Goal: Task Accomplishment & Management: Manage account settings

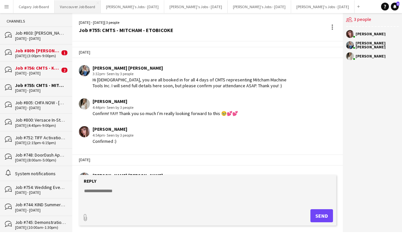
scroll to position [479, 0]
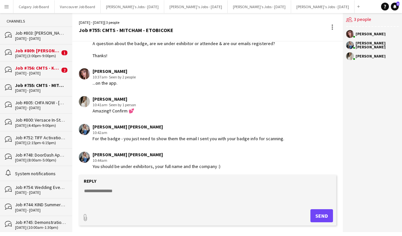
click at [8, 7] on app-icon "Menu" at bounding box center [6, 6] width 5 height 5
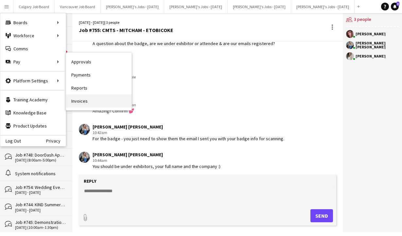
click at [80, 103] on link "Invoices" at bounding box center [98, 100] width 65 height 13
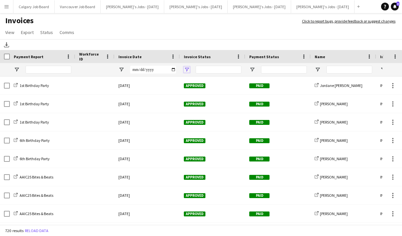
click at [188, 70] on span "Open Filter Menu" at bounding box center [187, 70] width 6 height 6
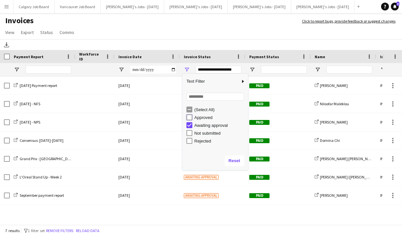
type input "**********"
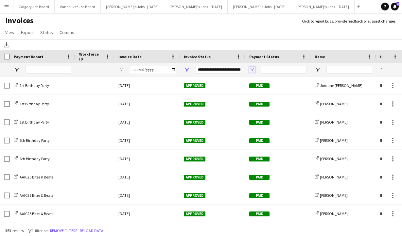
click at [250, 69] on span "Open Filter Menu" at bounding box center [252, 70] width 6 height 6
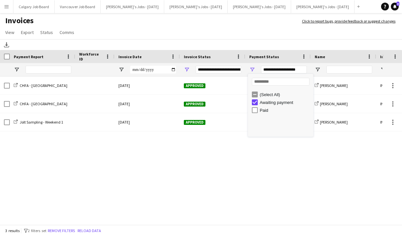
click at [244, 29] on app-page-menu "View Customise view Customise filters Reset Filters Reset View Reset All Export…" at bounding box center [201, 33] width 402 height 12
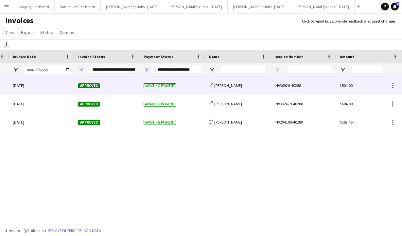
click at [184, 87] on div "Awaiting payment" at bounding box center [172, 85] width 65 height 18
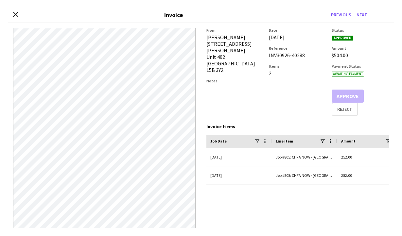
click at [11, 15] on div "Close invoice dialog Invoice Previous Next" at bounding box center [201, 15] width 386 height 15
click at [12, 13] on div "Close invoice dialog Invoice Previous Next" at bounding box center [201, 15] width 386 height 15
click at [14, 14] on icon "Close invoice dialog" at bounding box center [15, 14] width 6 height 6
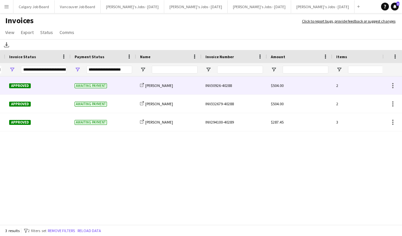
scroll to position [0, 231]
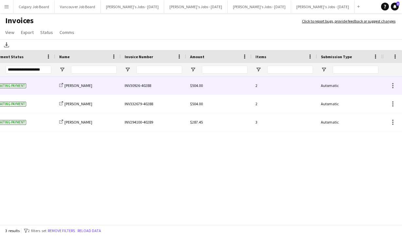
click at [302, 86] on div "2" at bounding box center [283, 85] width 65 height 18
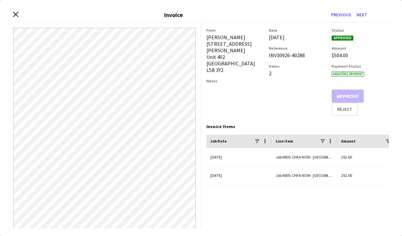
click at [10, 12] on div "Close invoice dialog Invoice Previous Next" at bounding box center [201, 15] width 386 height 15
click at [16, 12] on icon "Close invoice dialog" at bounding box center [15, 14] width 6 height 6
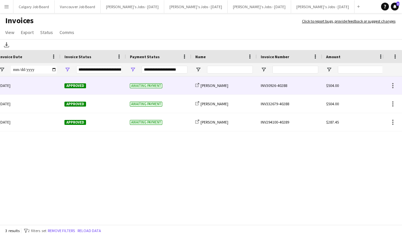
scroll to position [0, 0]
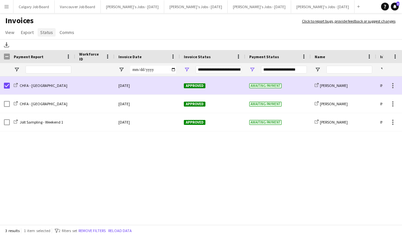
click at [51, 35] on link "Status" at bounding box center [47, 32] width 18 height 8
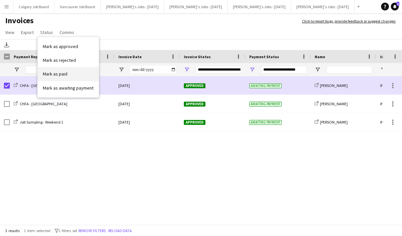
click at [78, 77] on link "Mark as paid" at bounding box center [68, 74] width 61 height 14
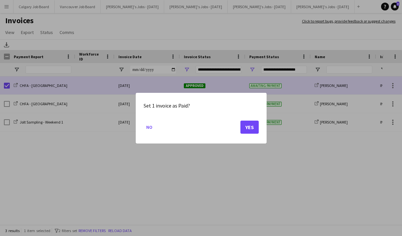
click at [246, 124] on button "Yes" at bounding box center [249, 126] width 18 height 13
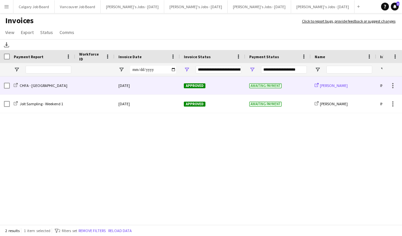
click at [329, 87] on span "[PERSON_NAME]" at bounding box center [334, 85] width 28 height 5
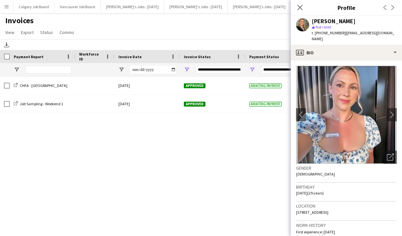
drag, startPoint x: 313, startPoint y: 22, endPoint x: 347, endPoint y: 21, distance: 34.3
click at [347, 21] on div "[PERSON_NAME]" at bounding box center [353, 21] width 85 height 6
click at [316, 23] on div "[PERSON_NAME]" at bounding box center [333, 21] width 44 height 6
drag, startPoint x: 312, startPoint y: 21, endPoint x: 347, endPoint y: 22, distance: 35.0
click at [347, 22] on div "[PERSON_NAME]" at bounding box center [353, 21] width 85 height 6
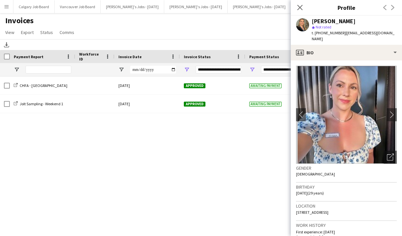
copy div "[PERSON_NAME]"
drag, startPoint x: 341, startPoint y: 33, endPoint x: 384, endPoint y: 32, distance: 43.2
click at [384, 32] on div "[PERSON_NAME] star Not rated t. [PHONE_NUMBER] | [EMAIL_ADDRESS][DOMAIN_NAME]" at bounding box center [346, 30] width 111 height 29
copy span "[EMAIL_ADDRESS][DOMAIN_NAME]"
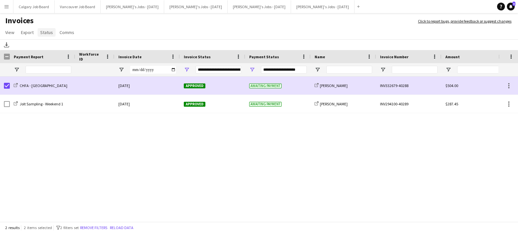
click at [41, 33] on span "Status" at bounding box center [46, 32] width 13 height 6
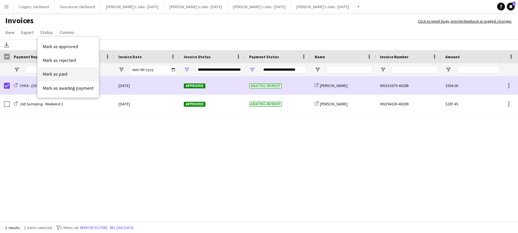
click at [69, 69] on link "Mark as paid" at bounding box center [68, 74] width 61 height 14
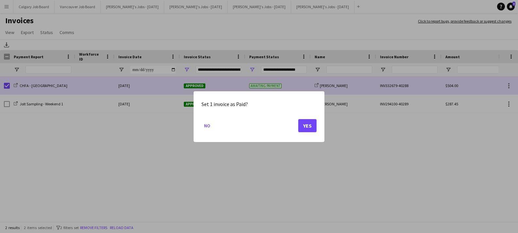
click at [301, 126] on button "Yes" at bounding box center [307, 125] width 18 height 13
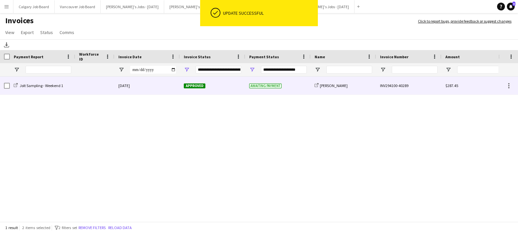
click at [98, 89] on div at bounding box center [94, 85] width 39 height 18
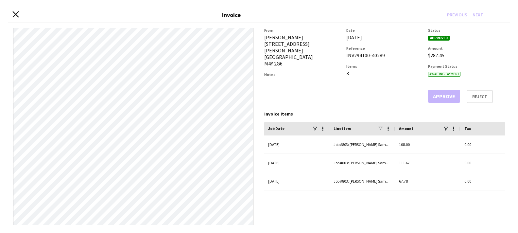
click at [16, 12] on icon "Close invoice dialog" at bounding box center [15, 14] width 6 height 6
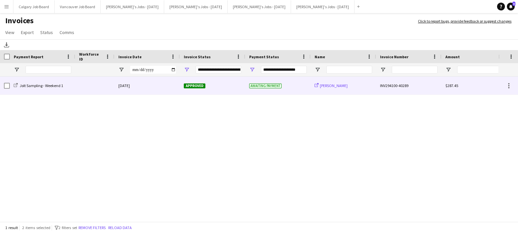
click at [339, 87] on span "[PERSON_NAME]" at bounding box center [334, 85] width 28 height 5
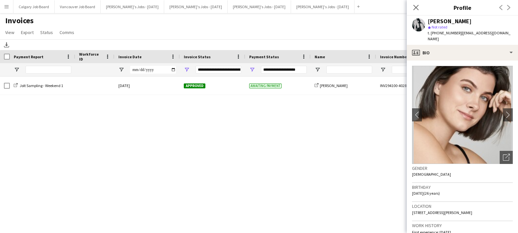
drag, startPoint x: 428, startPoint y: 22, endPoint x: 474, endPoint y: 20, distance: 45.8
click at [401, 20] on div "[PERSON_NAME]" at bounding box center [469, 21] width 85 height 6
copy div "[PERSON_NAME]"
drag, startPoint x: 457, startPoint y: 34, endPoint x: 499, endPoint y: 32, distance: 42.2
click at [401, 32] on span "| [EMAIL_ADDRESS][DOMAIN_NAME]" at bounding box center [468, 35] width 83 height 11
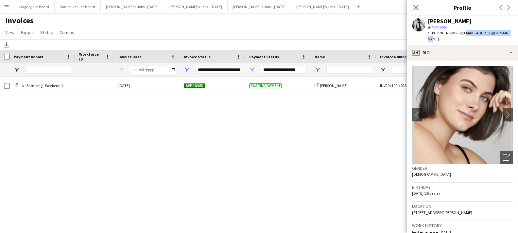
drag, startPoint x: 488, startPoint y: 32, endPoint x: 470, endPoint y: 33, distance: 17.3
click at [401, 32] on span "| [EMAIL_ADDRESS][DOMAIN_NAME]" at bounding box center [468, 35] width 83 height 11
drag, startPoint x: 457, startPoint y: 33, endPoint x: 506, endPoint y: 32, distance: 49.4
click at [401, 32] on div "[PERSON_NAME] star Not rated t. [PHONE_NUMBER] | [EMAIL_ADDRESS][DOMAIN_NAME]" at bounding box center [462, 30] width 111 height 29
copy span "[EMAIL_ADDRESS][DOMAIN_NAME]"
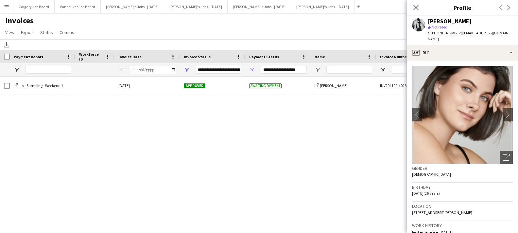
drag, startPoint x: 103, startPoint y: 27, endPoint x: 138, endPoint y: 91, distance: 72.8
click at [106, 30] on app-page-menu "View Customise view Customise filters Reset Filters Reset View Reset All Export…" at bounding box center [259, 33] width 518 height 12
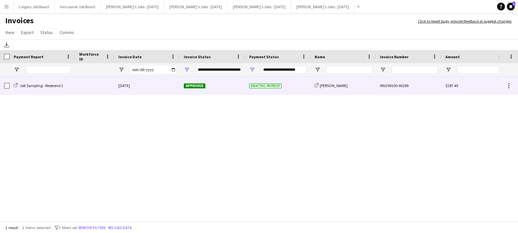
click at [166, 87] on div "[DATE]" at bounding box center [146, 85] width 65 height 18
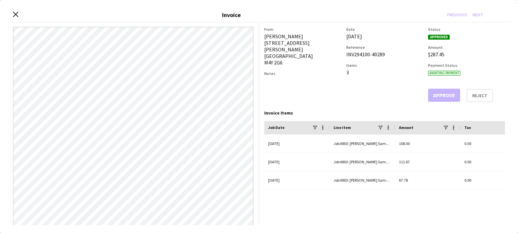
drag, startPoint x: 13, startPoint y: 13, endPoint x: 22, endPoint y: 17, distance: 9.9
click at [14, 13] on icon "Close invoice dialog" at bounding box center [15, 14] width 5 height 5
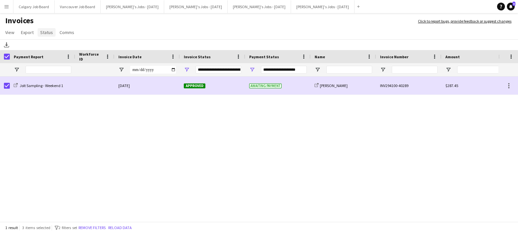
click at [42, 34] on span "Status" at bounding box center [46, 32] width 13 height 6
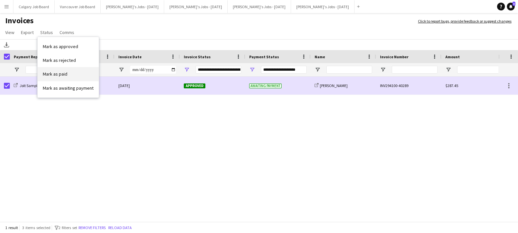
click at [56, 74] on span "Mark as paid" at bounding box center [55, 74] width 25 height 6
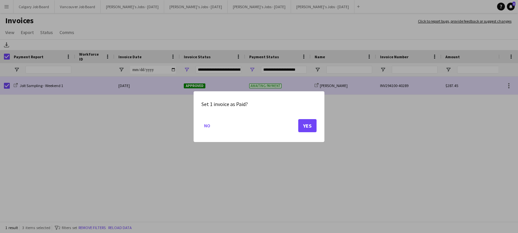
click at [305, 125] on button "Yes" at bounding box center [307, 125] width 18 height 13
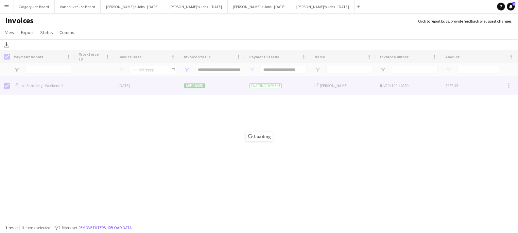
type input "***"
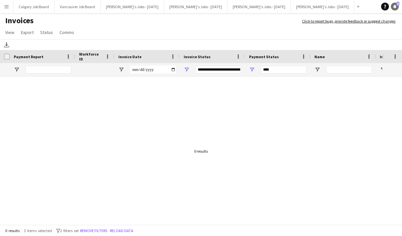
click at [394, 9] on link "Notifications 3" at bounding box center [395, 7] width 8 height 8
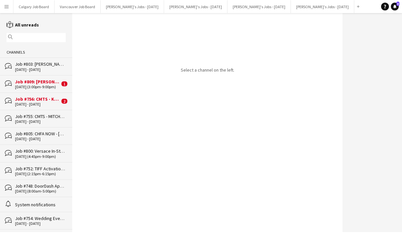
click at [36, 85] on div "[DATE] (3:00pm-9:00pm)" at bounding box center [37, 87] width 45 height 5
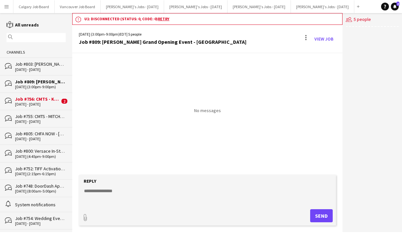
click at [54, 96] on div "Job #756: CMTS - KEYENCE - ETOBICOKE" at bounding box center [37, 99] width 45 height 6
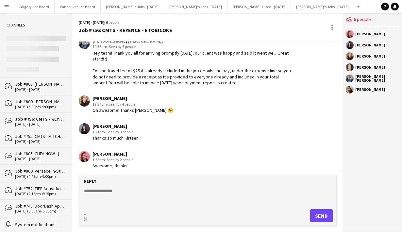
scroll to position [33, 0]
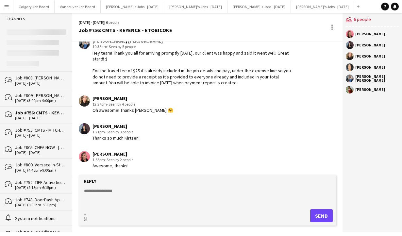
click at [50, 84] on div "[DATE] - [DATE]" at bounding box center [40, 83] width 51 height 5
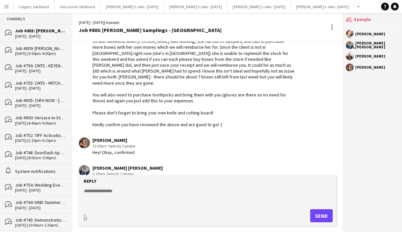
click at [121, 201] on textarea at bounding box center [208, 196] width 251 height 17
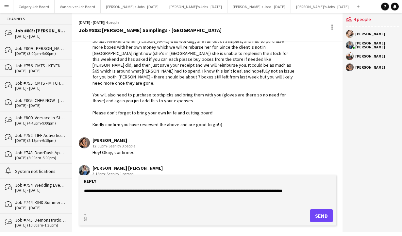
type textarea "**********"
click at [322, 213] on button "Send" at bounding box center [321, 215] width 23 height 13
